Goal: Find specific page/section: Find specific page/section

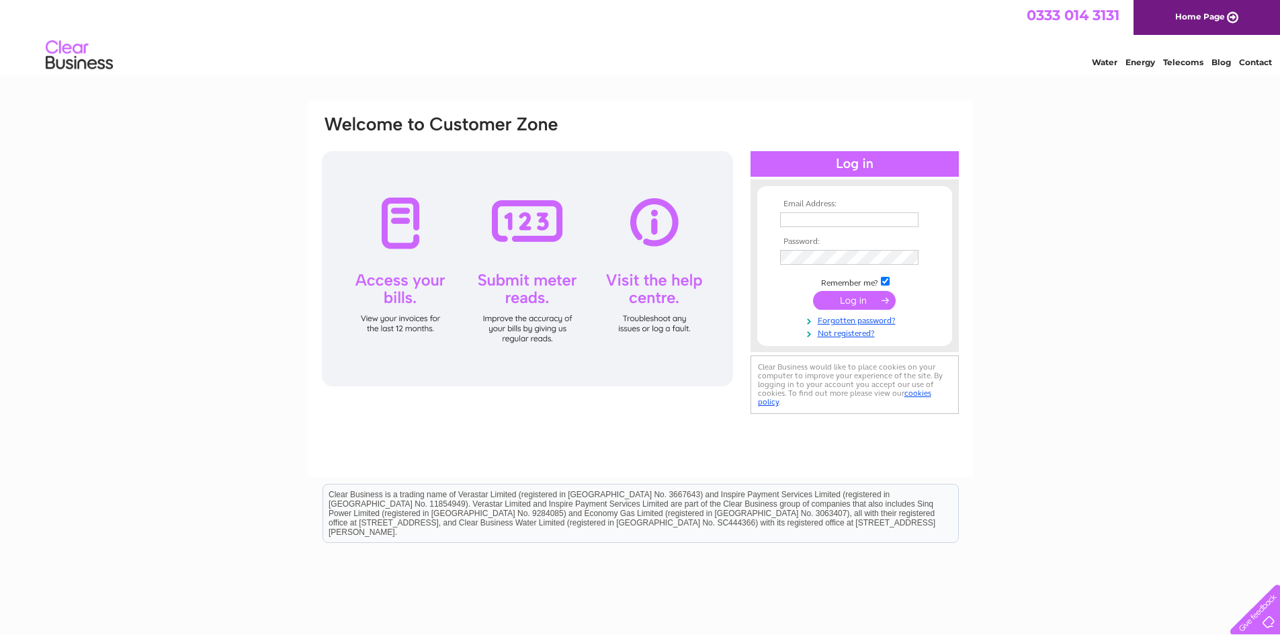
type input "[PERSON_NAME][EMAIL_ADDRESS][PERSON_NAME][DOMAIN_NAME]"
click at [871, 292] on input "submit" at bounding box center [854, 300] width 83 height 19
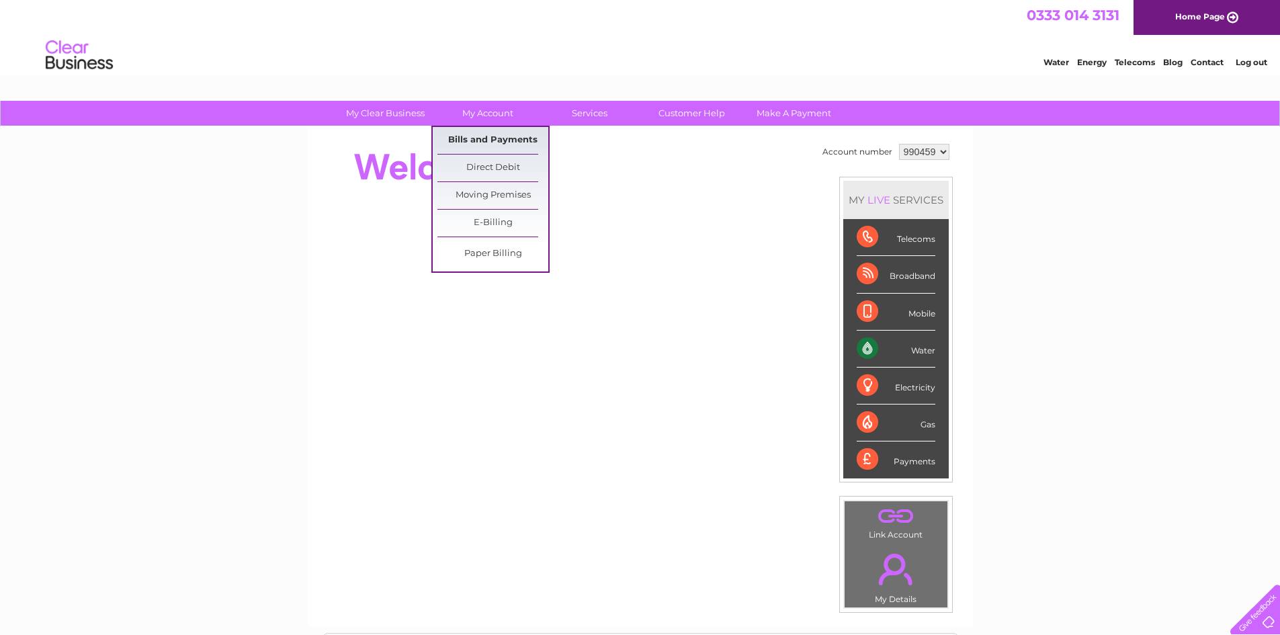
click at [484, 145] on link "Bills and Payments" at bounding box center [492, 140] width 111 height 27
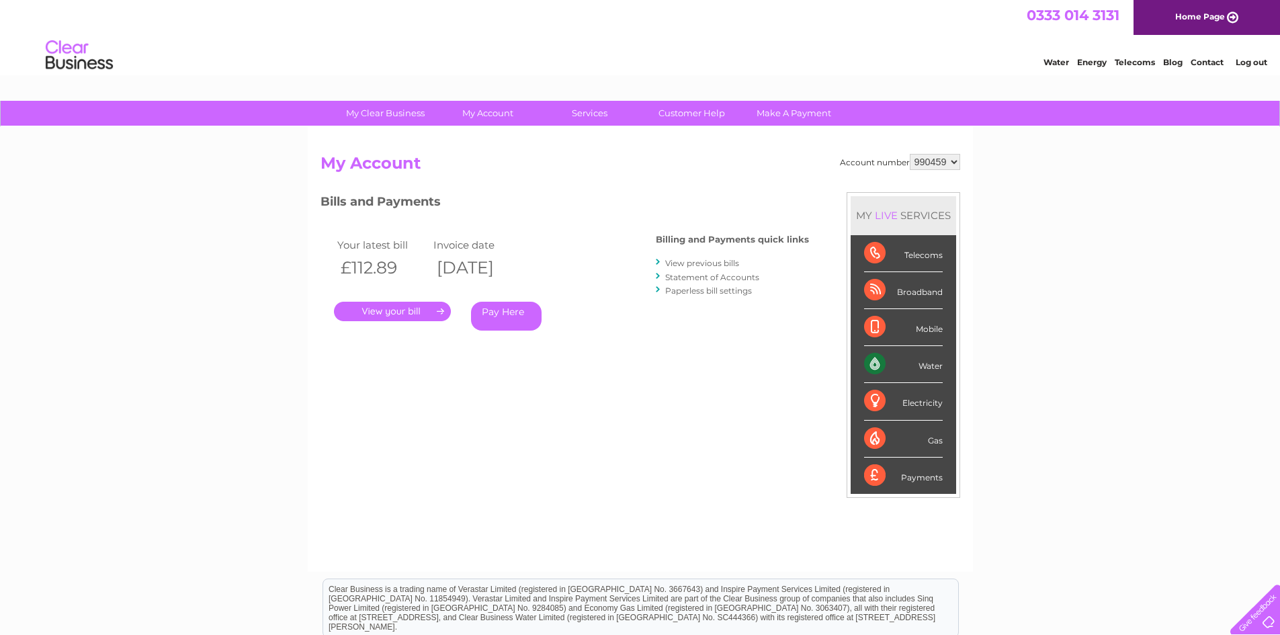
click at [404, 317] on link "." at bounding box center [392, 311] width 117 height 19
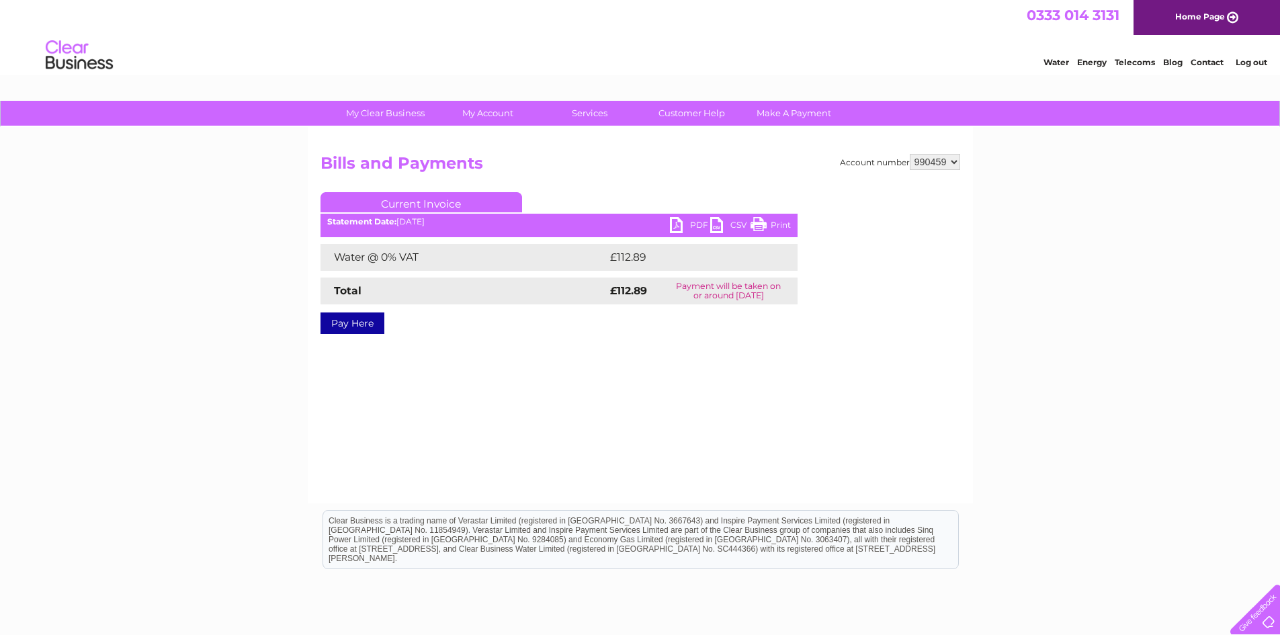
click at [688, 224] on link "PDF" at bounding box center [690, 226] width 40 height 19
